Goal: Go to known website: Access a specific website the user already knows

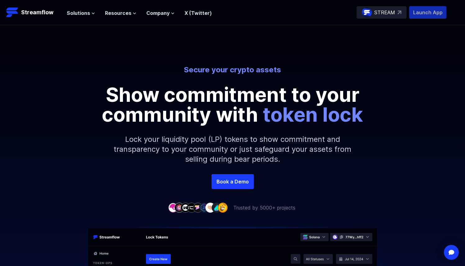
click at [432, 8] on p "Launch App" at bounding box center [427, 12] width 37 height 12
